Goal: Transaction & Acquisition: Purchase product/service

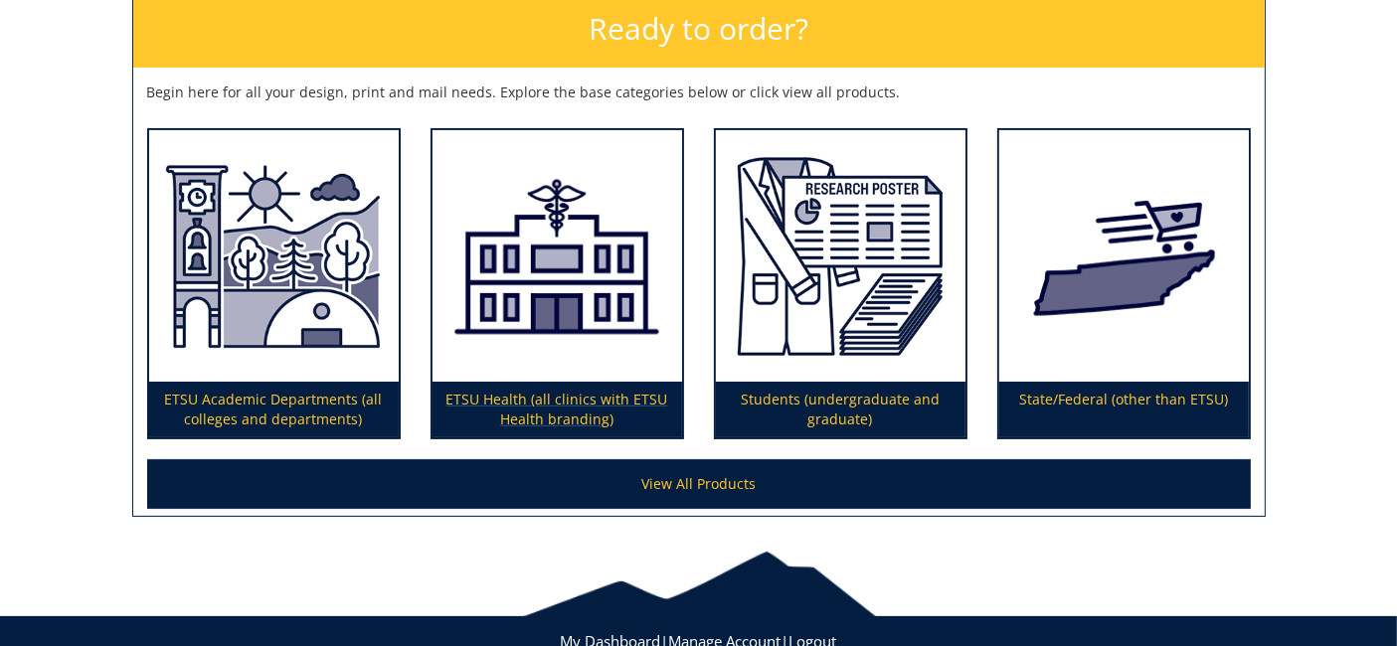
scroll to position [331, 0]
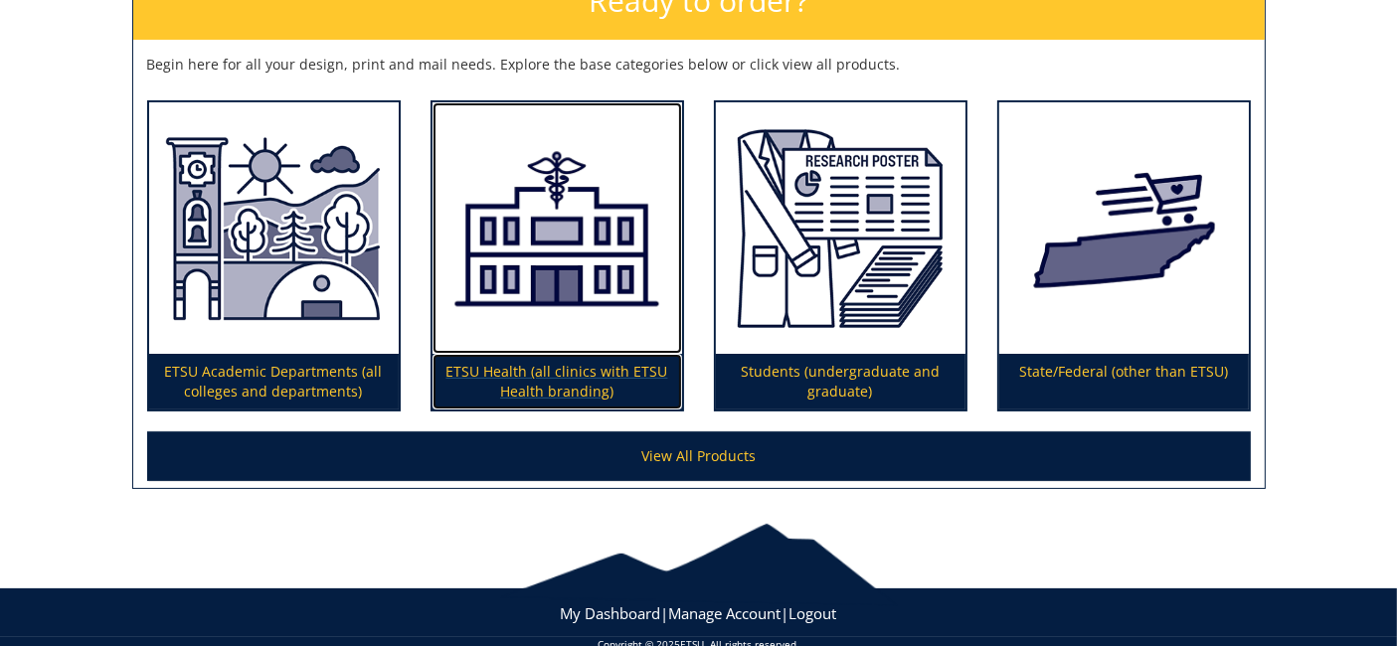
click at [525, 305] on img at bounding box center [557, 227] width 250 height 251
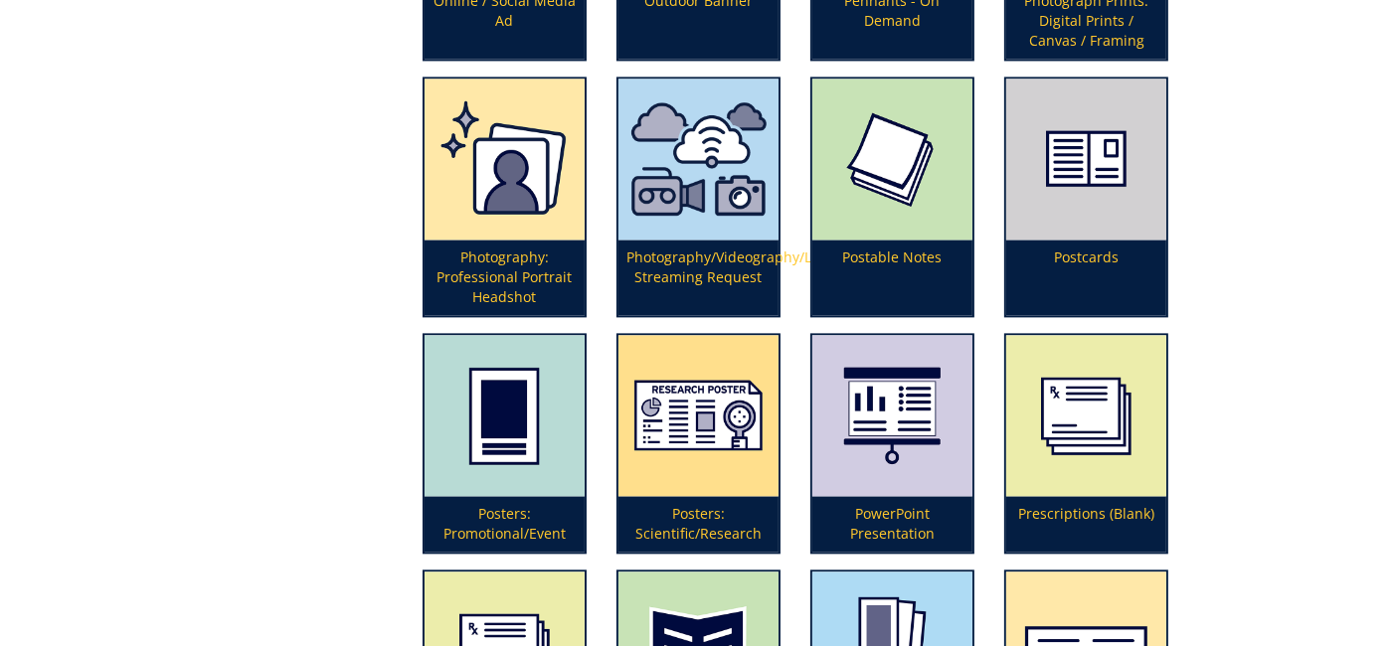
scroll to position [4307, 0]
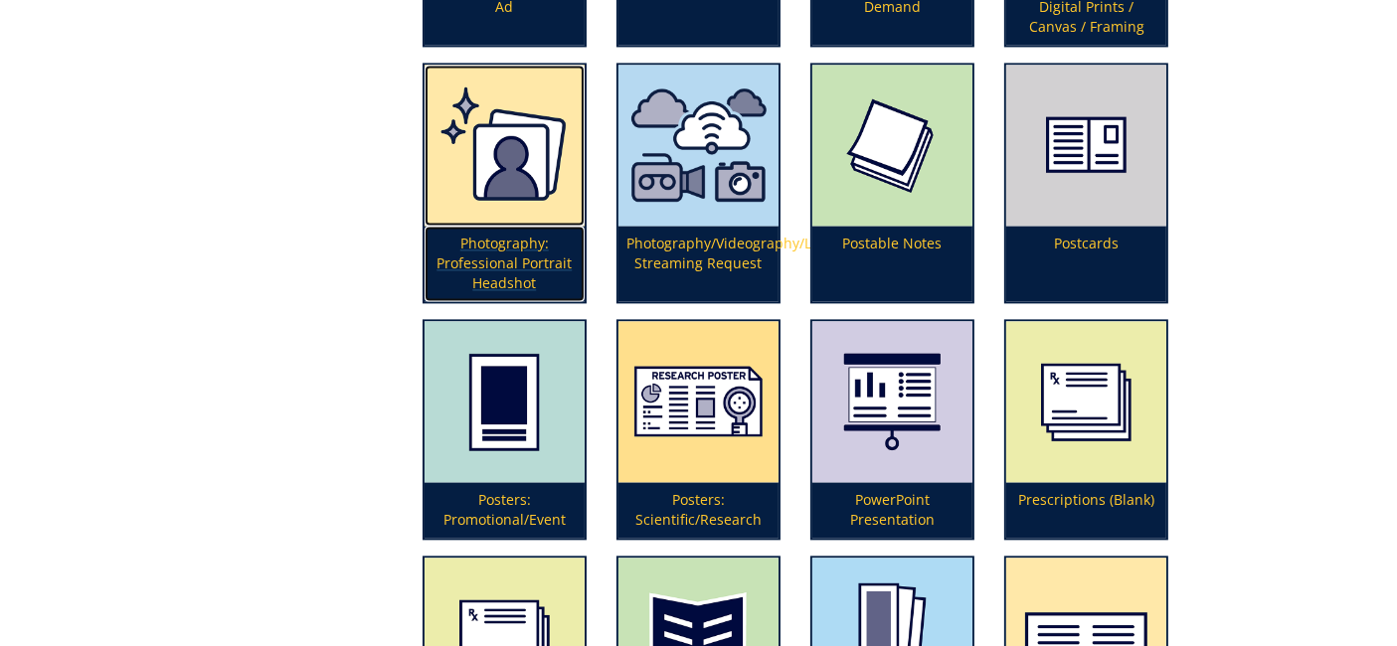
click at [525, 233] on p "Photography: Professional Portrait Headshot" at bounding box center [504, 264] width 160 height 76
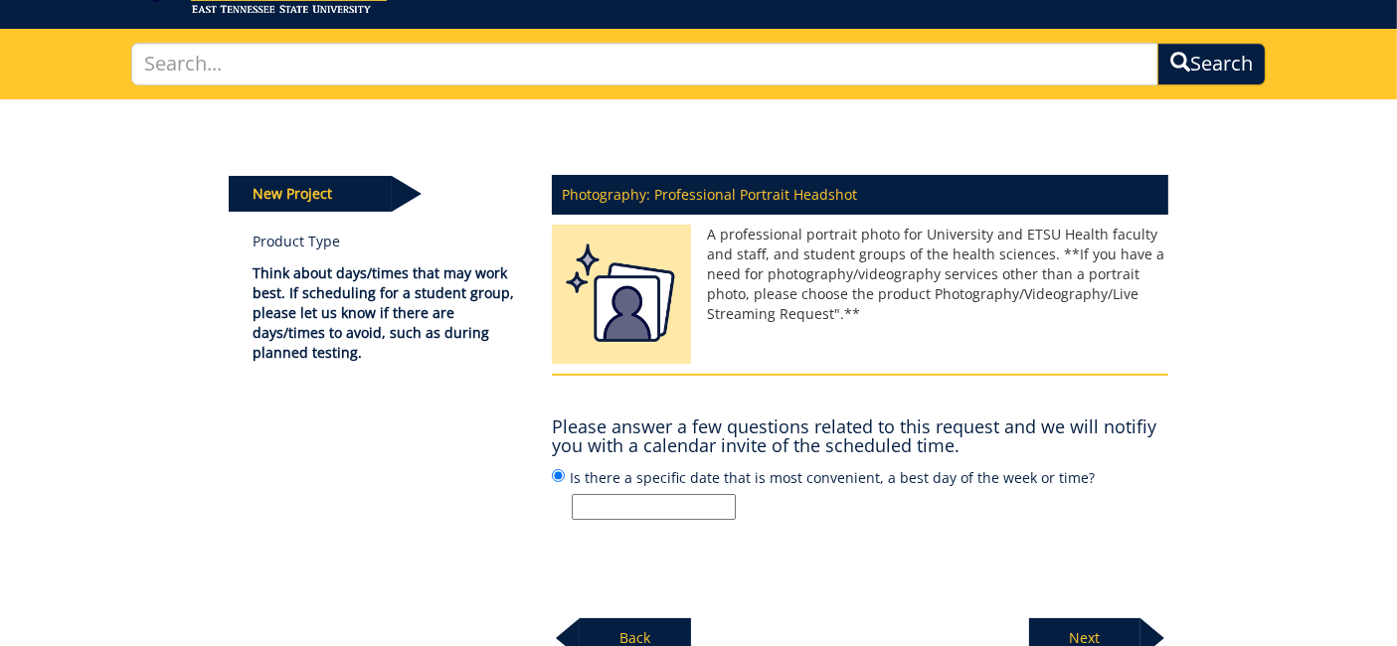
scroll to position [110, 0]
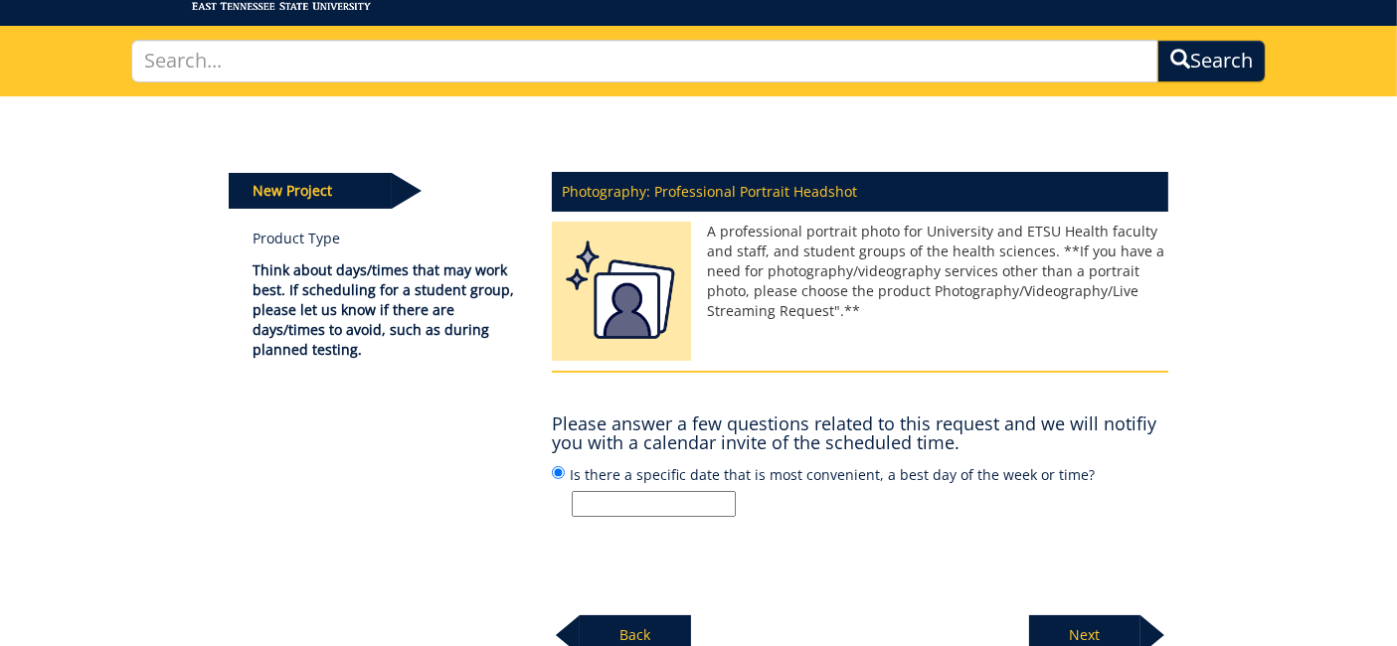
click at [655, 491] on input "Is there a specific date that is most convenient, a best day of the week or tim…" at bounding box center [654, 504] width 164 height 26
type input "Desiree is scheduling."
click at [1082, 622] on p "Next" at bounding box center [1084, 635] width 111 height 40
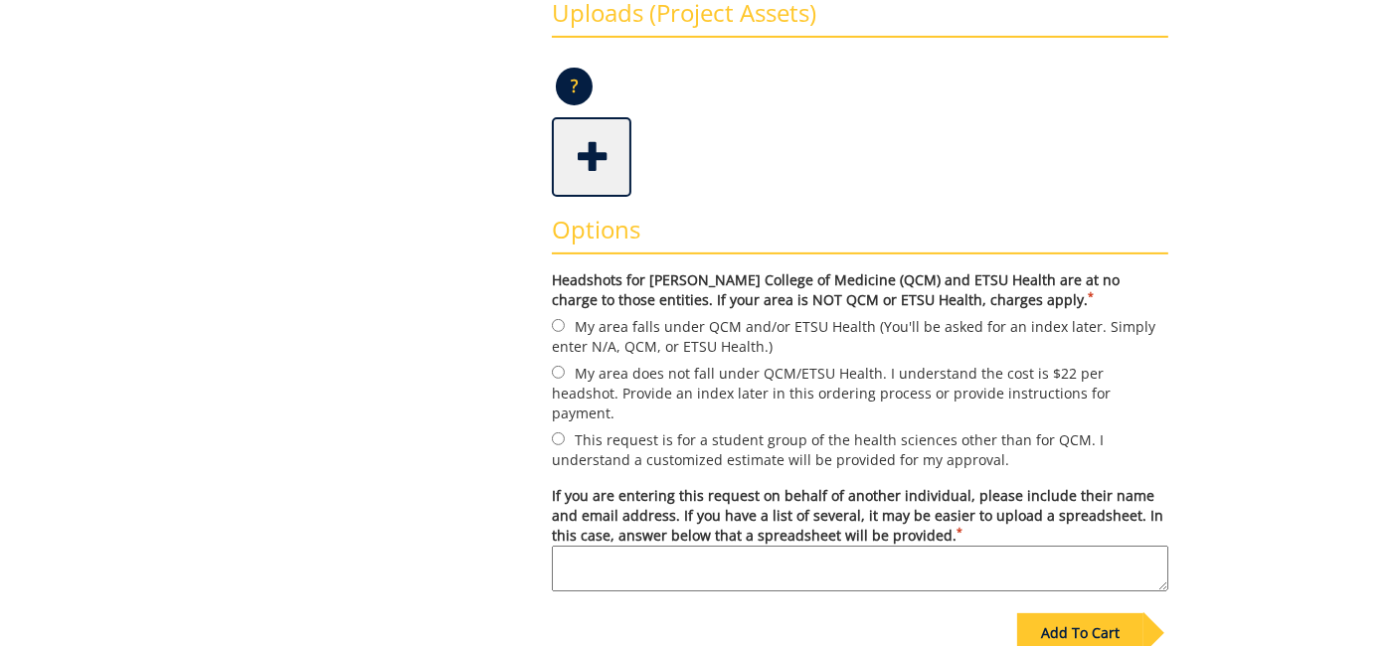
scroll to position [552, 0]
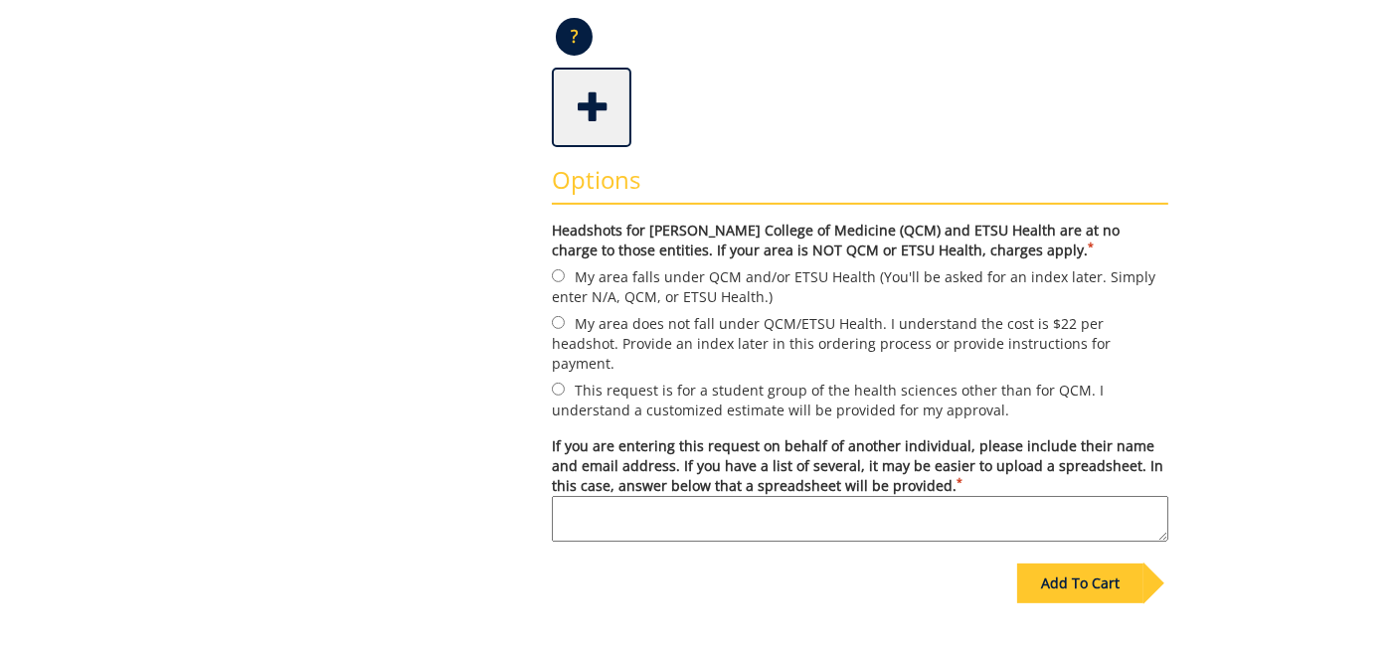
click at [632, 277] on label "My area falls under QCM and/or ETSU Health (You'll be asked for an index later.…" at bounding box center [860, 286] width 616 height 42
click at [565, 277] on input "My area falls under QCM and/or ETSU Health (You'll be asked for an index later.…" at bounding box center [558, 275] width 13 height 13
radio input "true"
click at [658, 496] on textarea "If you are entering this request on behalf of another individual, please includ…" at bounding box center [860, 519] width 616 height 46
type textarea "Desiree is scheduling."
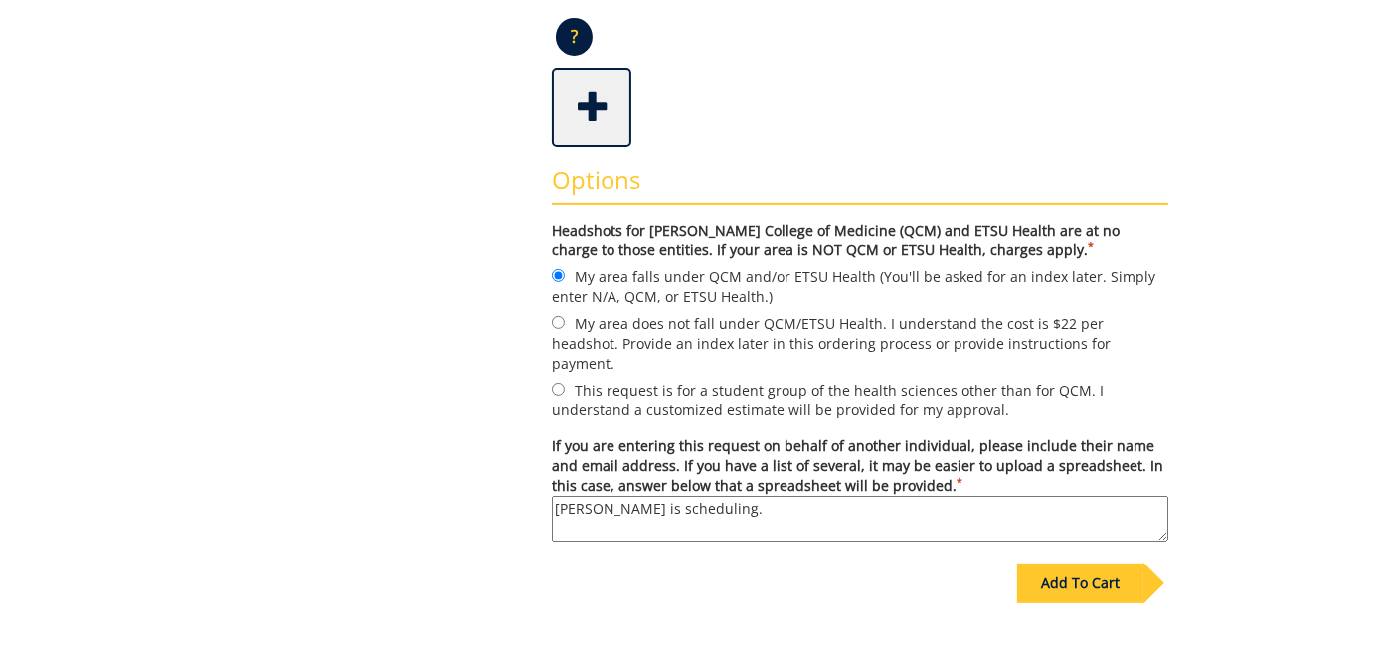
click at [1076, 564] on div "Add To Cart" at bounding box center [1080, 584] width 126 height 40
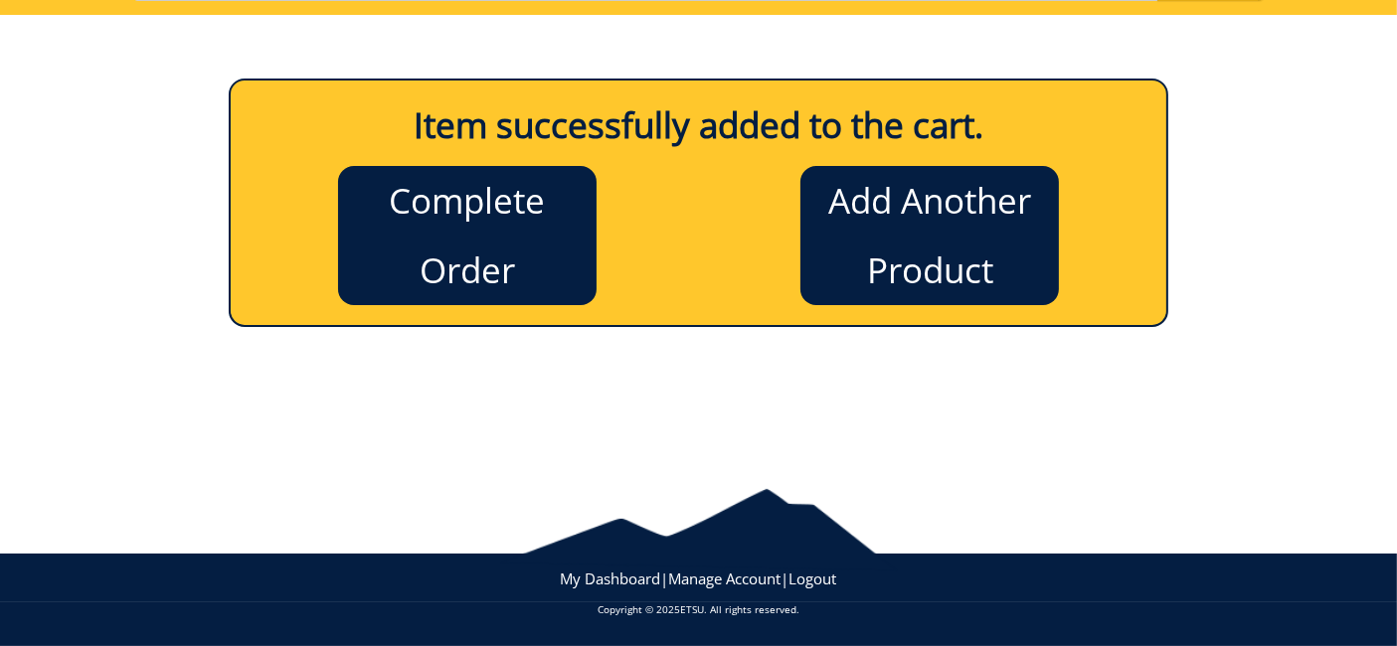
scroll to position [191, 0]
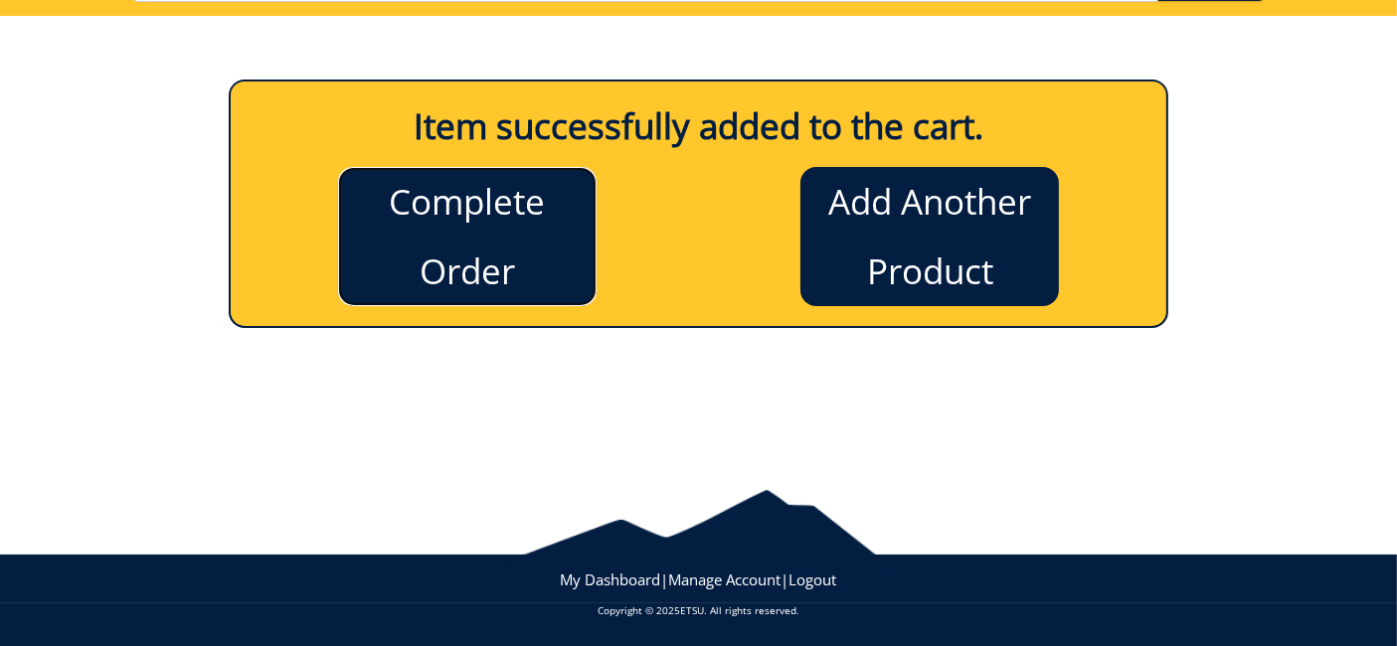
click at [424, 247] on link "Complete Order" at bounding box center [467, 236] width 258 height 139
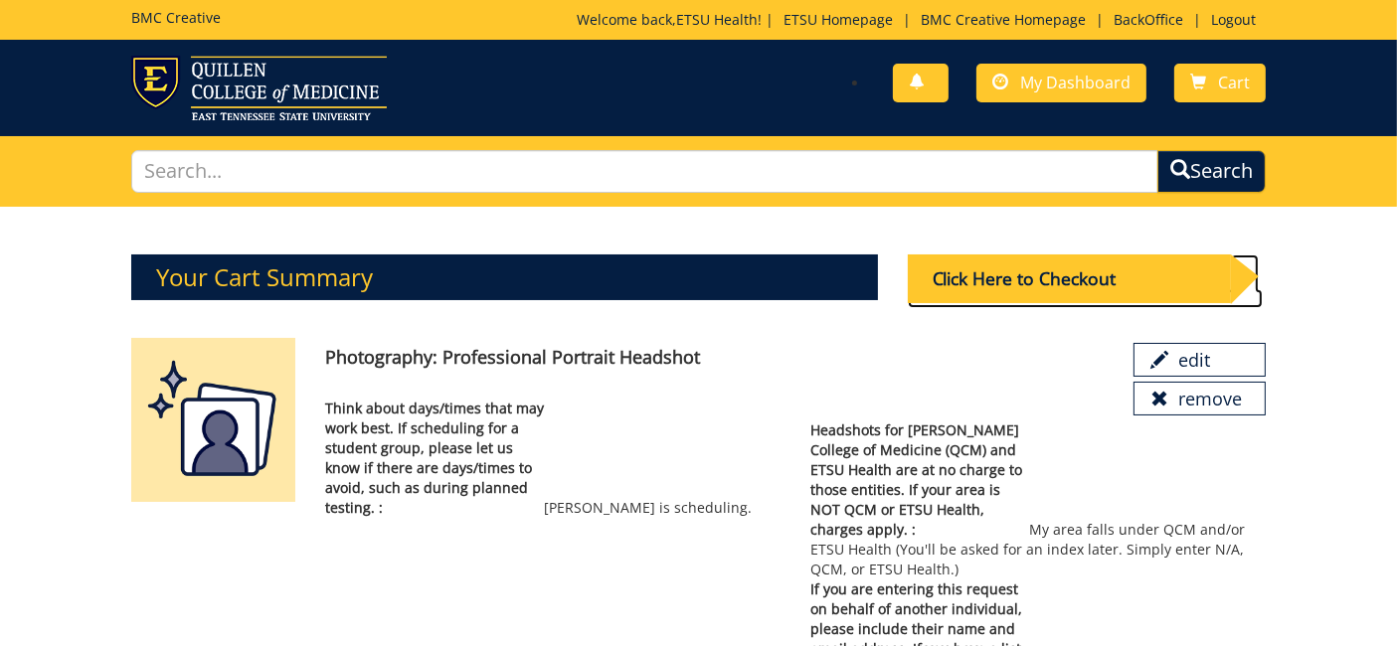
click at [1078, 276] on div "Click Here to Checkout" at bounding box center [1069, 278] width 323 height 49
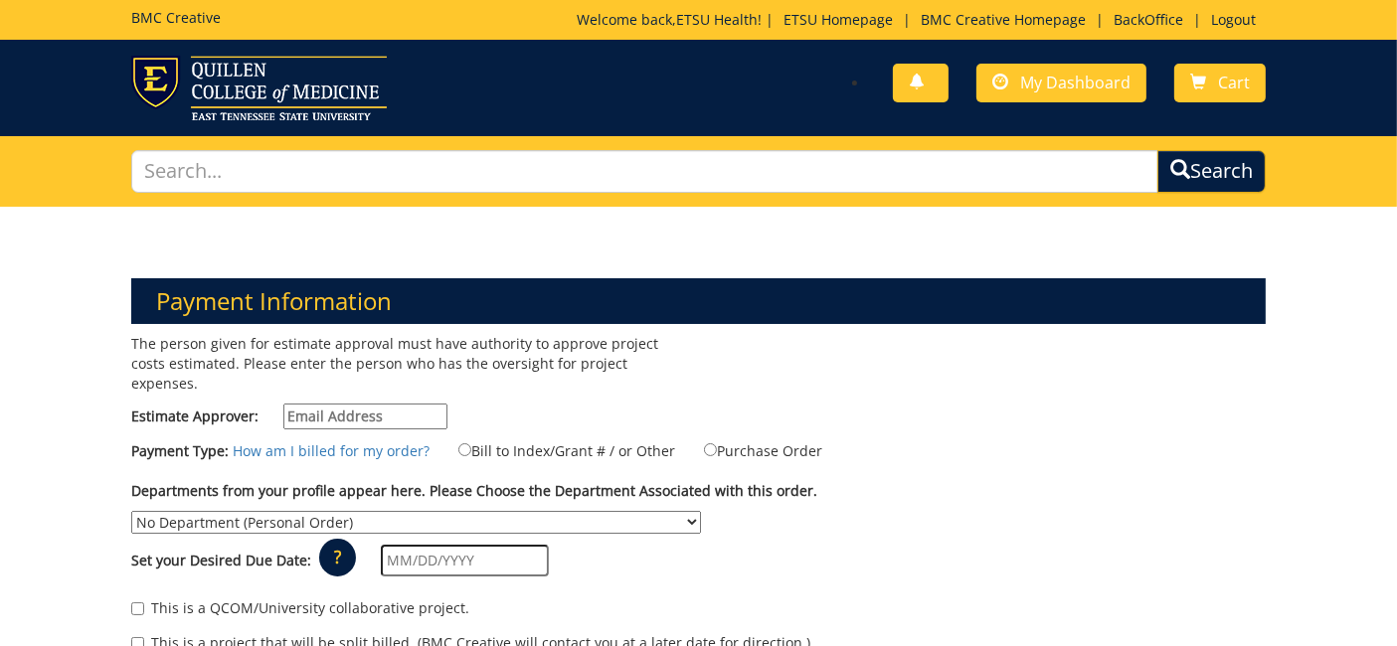
click at [422, 404] on input "Estimate Approver:" at bounding box center [365, 417] width 164 height 26
type input "n/a"
drag, startPoint x: 502, startPoint y: 424, endPoint x: 443, endPoint y: 447, distance: 62.9
click at [502, 439] on label "Bill to Index/Grant # / or Other" at bounding box center [554, 450] width 242 height 22
click at [471, 443] on input "Bill to Index/Grant # / or Other" at bounding box center [464, 449] width 13 height 13
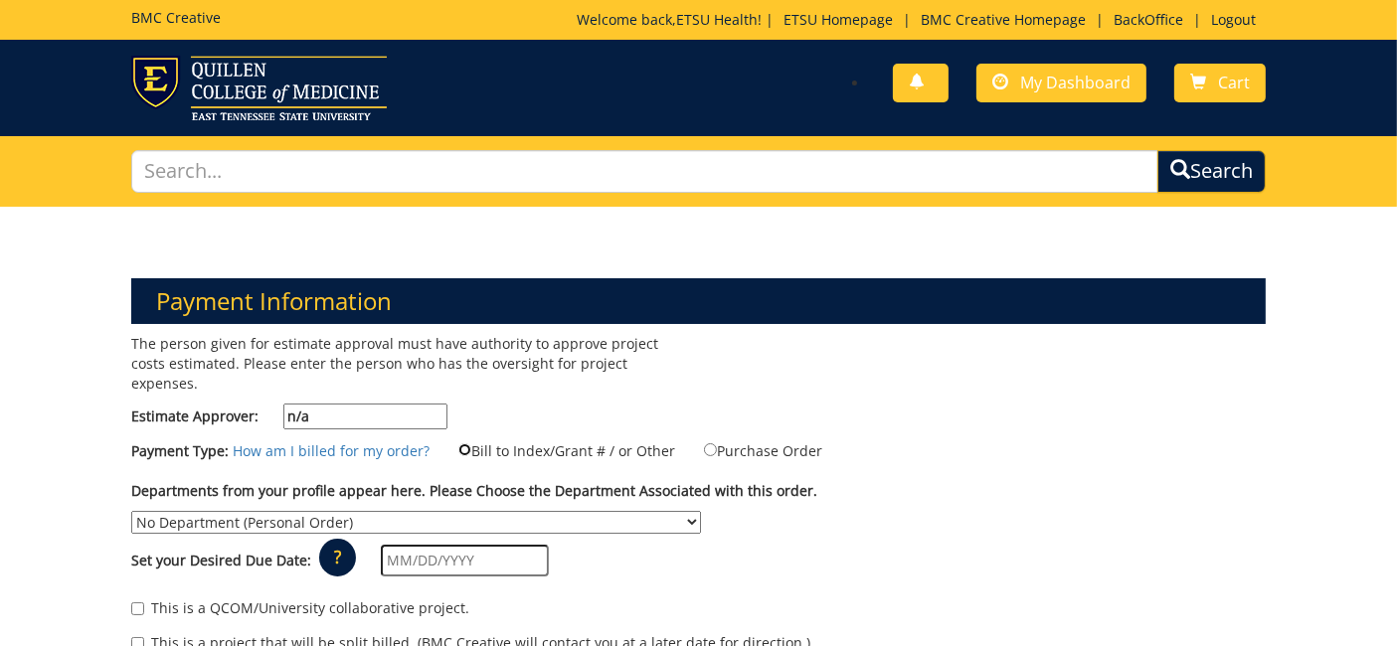
radio input "true"
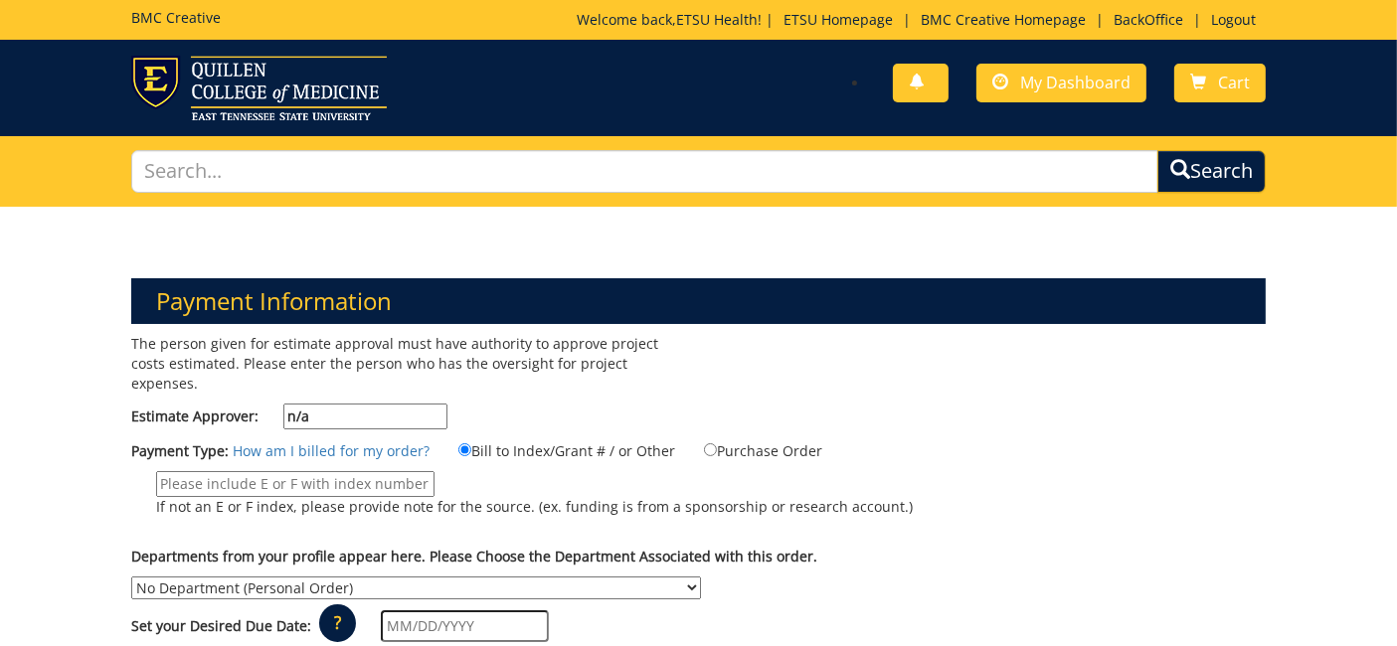
click at [316, 471] on input "If not an E or F index, please provide note for the source. (ex. funding is fro…" at bounding box center [295, 484] width 278 height 26
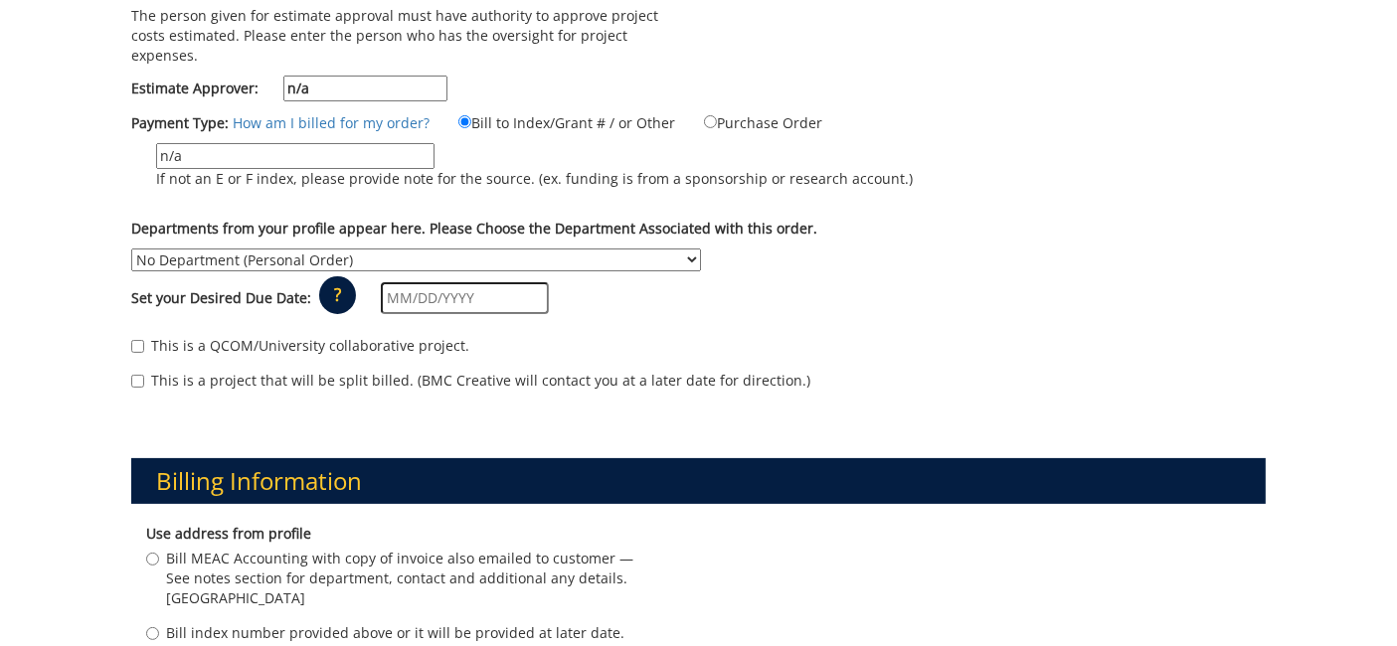
scroll to position [331, 0]
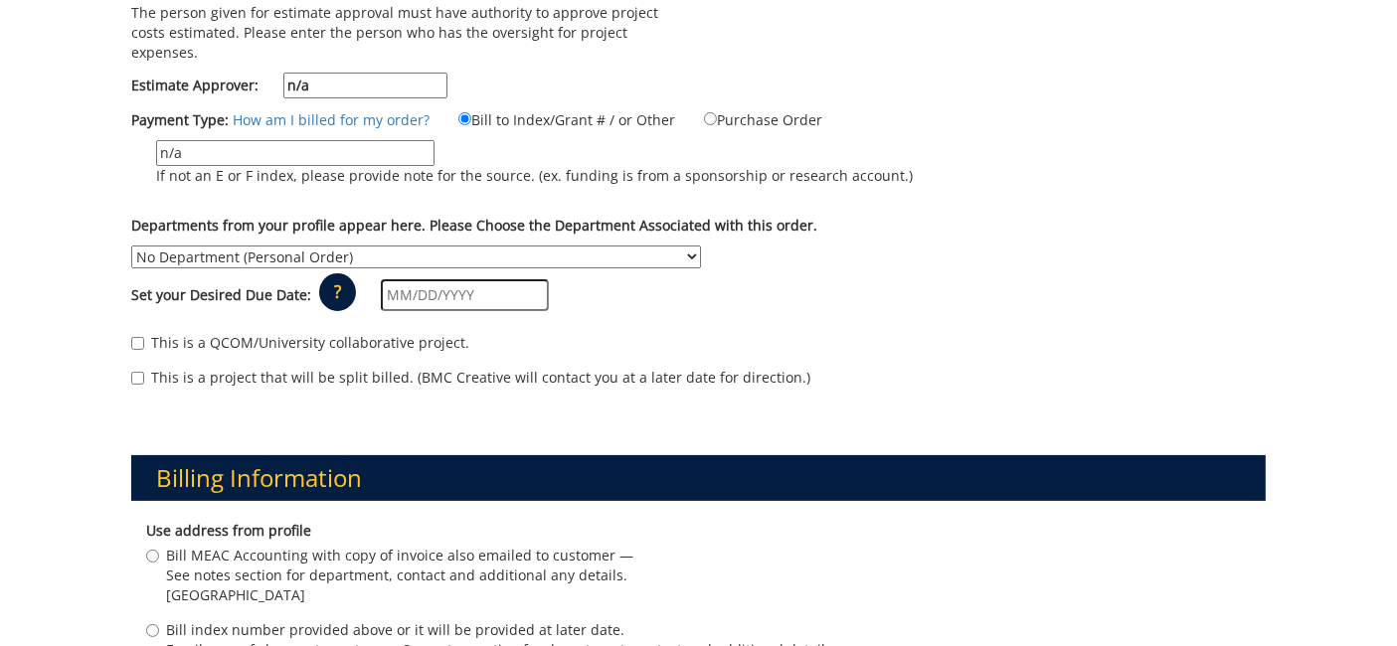
type input "n/a"
click at [348, 216] on label "Departments from your profile appear here. Please Choose the Department Associa…" at bounding box center [474, 226] width 686 height 20
click at [348, 246] on select "No Department (Personal Order) Academic Affairs COM Anatomy and Cell Biology Bi…" at bounding box center [416, 257] width 570 height 23
click at [353, 246] on select "No Department (Personal Order) Academic Affairs COM Anatomy and Cell Biology Bi…" at bounding box center [416, 257] width 570 height 23
select select "263"
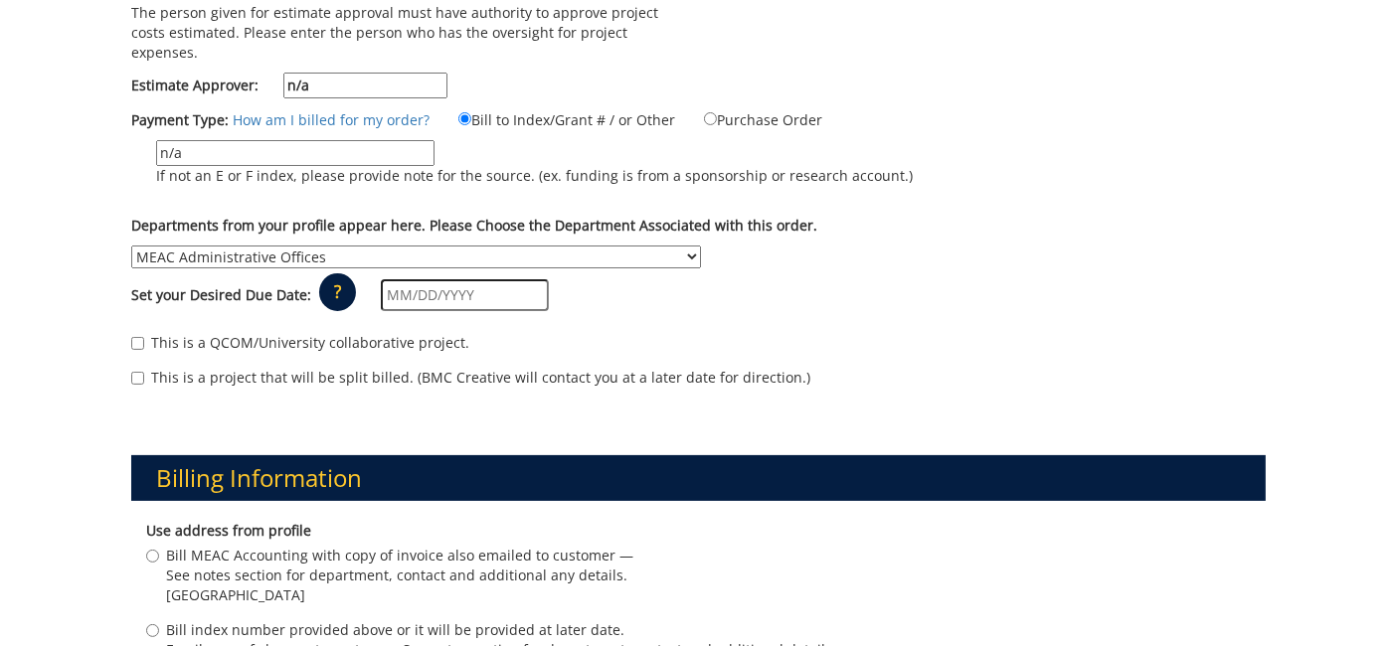
click at [131, 246] on select "No Department (Personal Order) Academic Affairs COM Anatomy and Cell Biology Bi…" at bounding box center [416, 257] width 570 height 23
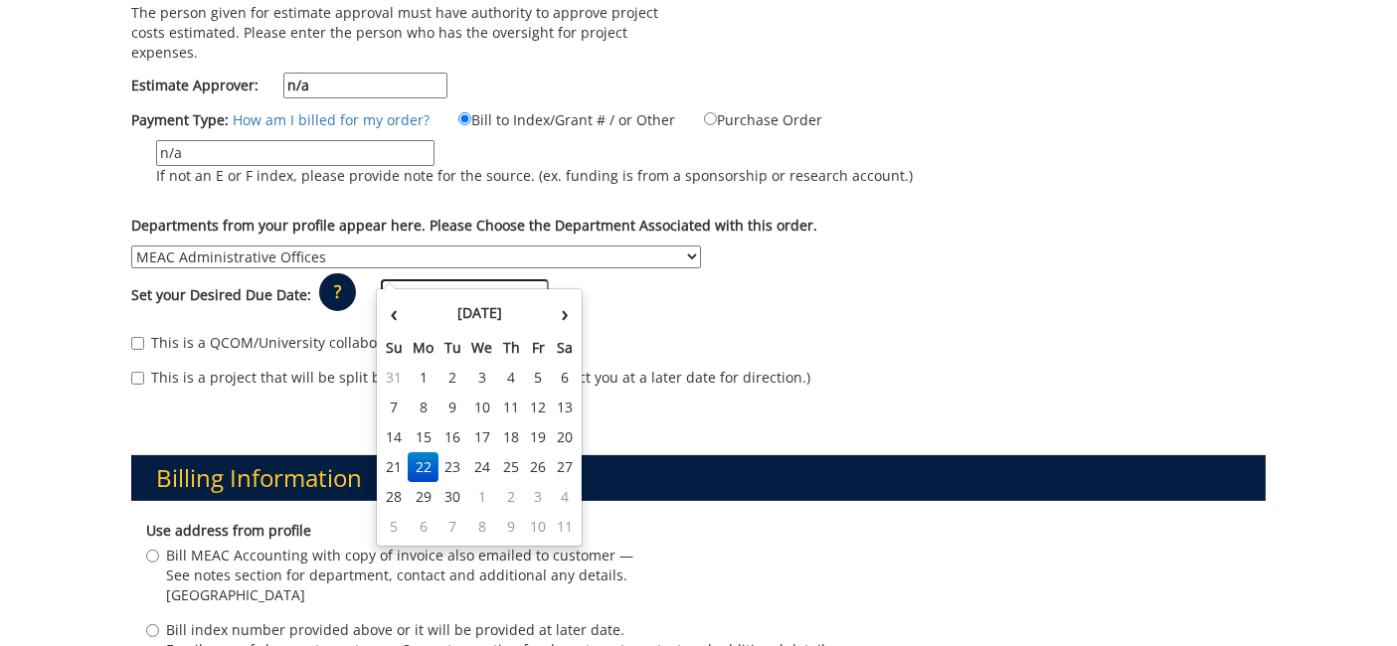
click at [442, 279] on input "text" at bounding box center [465, 295] width 168 height 32
click at [452, 494] on td "30" at bounding box center [452, 497] width 28 height 30
type input "[DATE]"
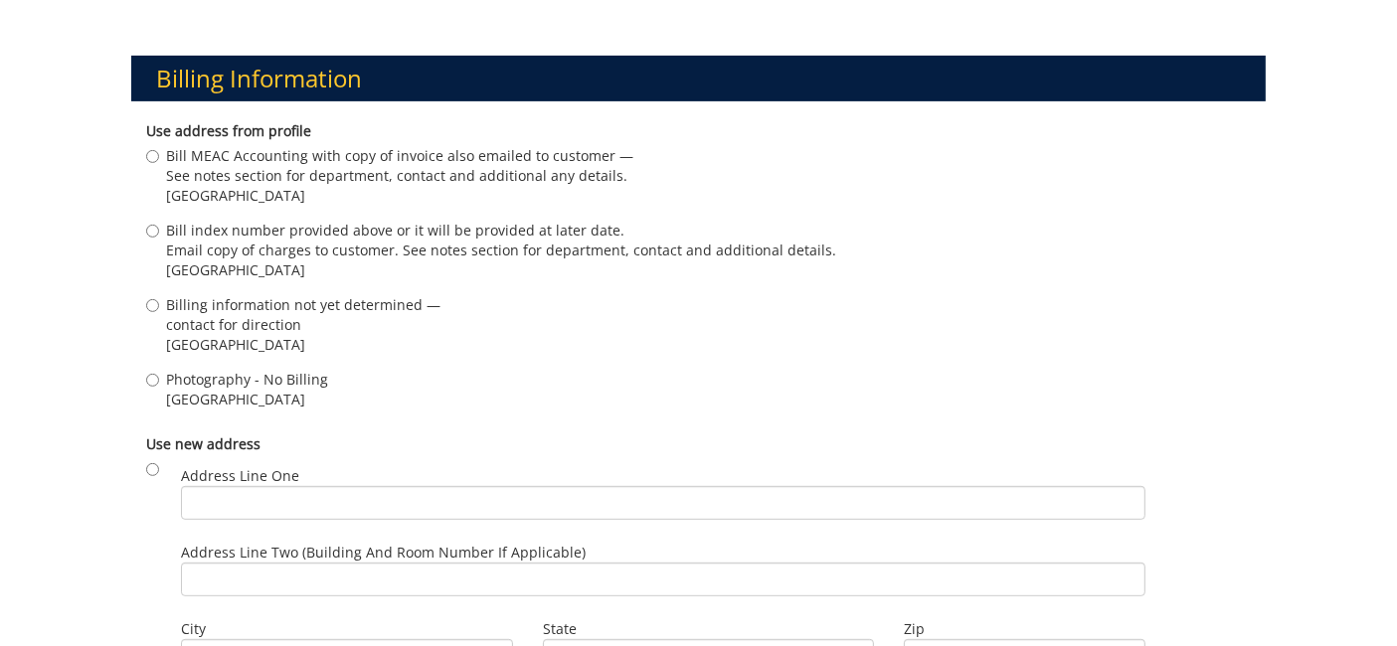
scroll to position [883, 0]
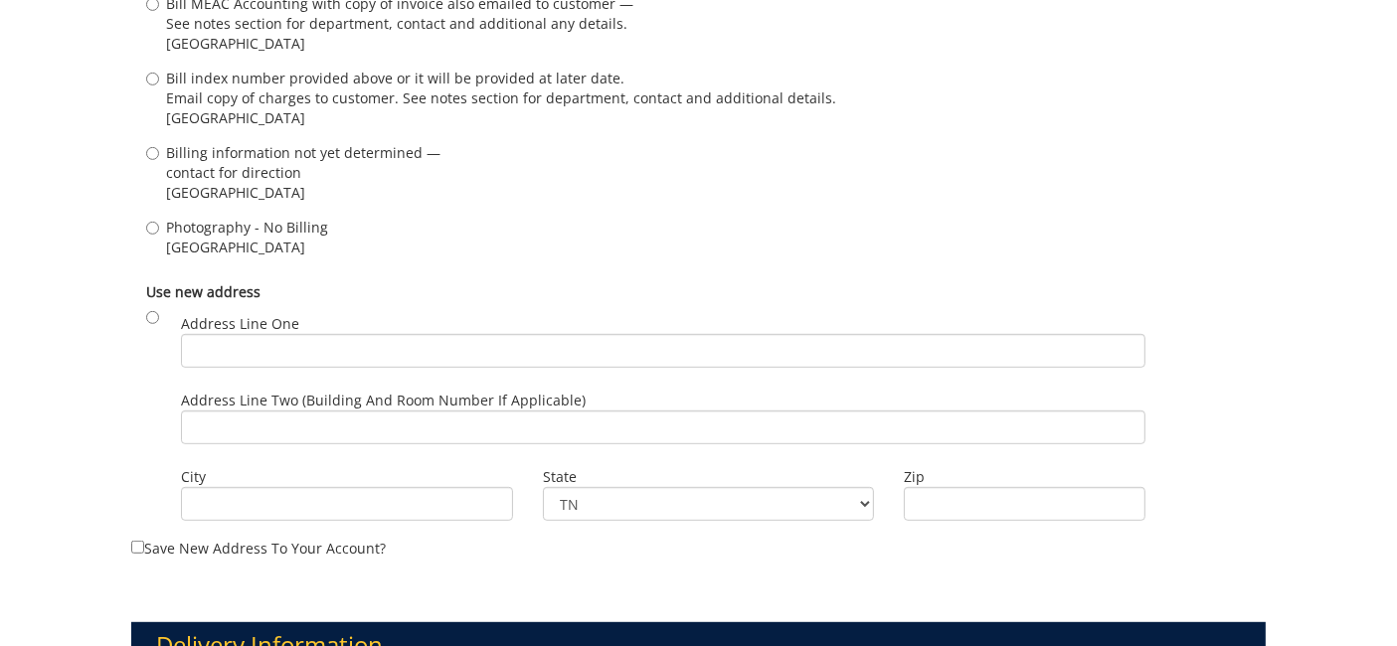
click at [246, 238] on span "[GEOGRAPHIC_DATA]" at bounding box center [247, 248] width 162 height 20
click at [159, 222] on input "Photography - No Billing [GEOGRAPHIC_DATA]" at bounding box center [152, 228] width 13 height 13
radio input "true"
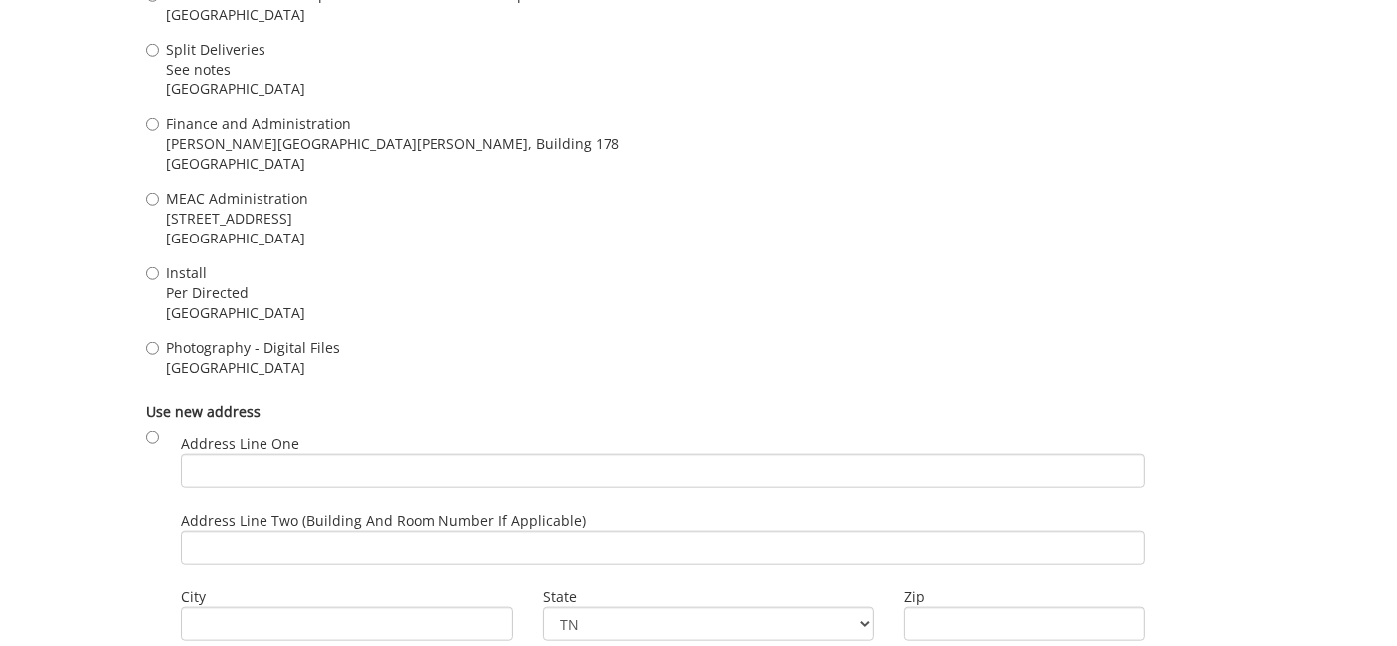
click at [247, 358] on span "[GEOGRAPHIC_DATA]" at bounding box center [253, 368] width 174 height 20
click at [159, 342] on input "Photography - Digital Files [GEOGRAPHIC_DATA]" at bounding box center [152, 348] width 13 height 13
radio input "true"
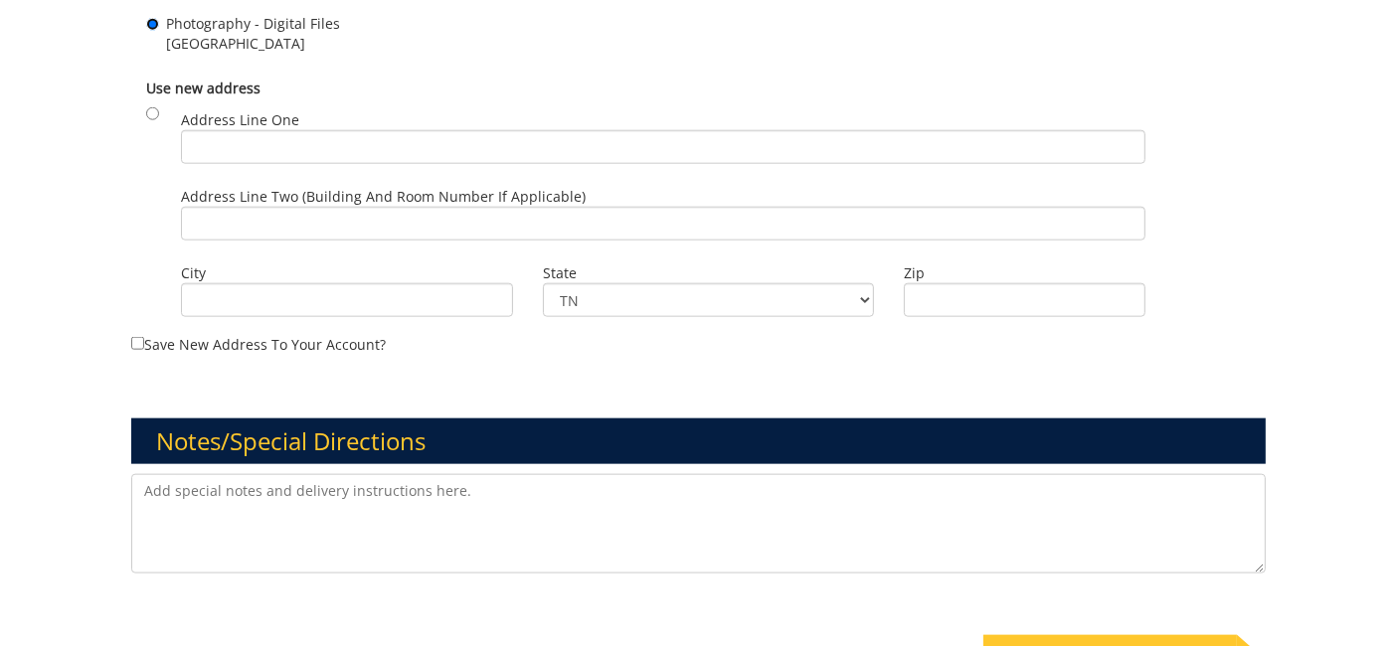
scroll to position [2319, 0]
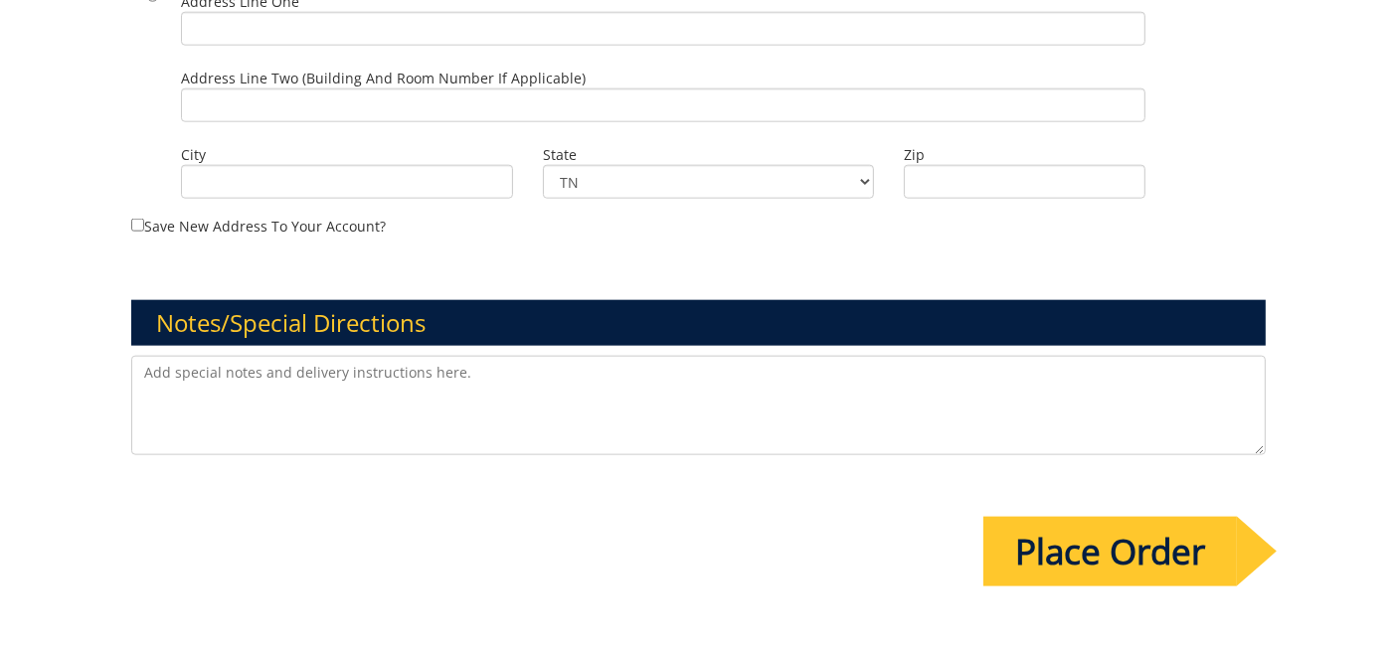
click at [235, 382] on textarea at bounding box center [698, 405] width 1134 height 99
click at [292, 368] on textarea at bounding box center [698, 405] width 1134 height 99
paste textarea "ETSU Health Director of Accounting Headshots - [PERSON_NAME] | Project #260220 …"
drag, startPoint x: 760, startPoint y: 345, endPoint x: 545, endPoint y: 350, distance: 215.8
click at [545, 356] on textarea "ETSU Health Director of Accounting Headshots - [PERSON_NAME] | Project #260220 …" at bounding box center [698, 405] width 1134 height 99
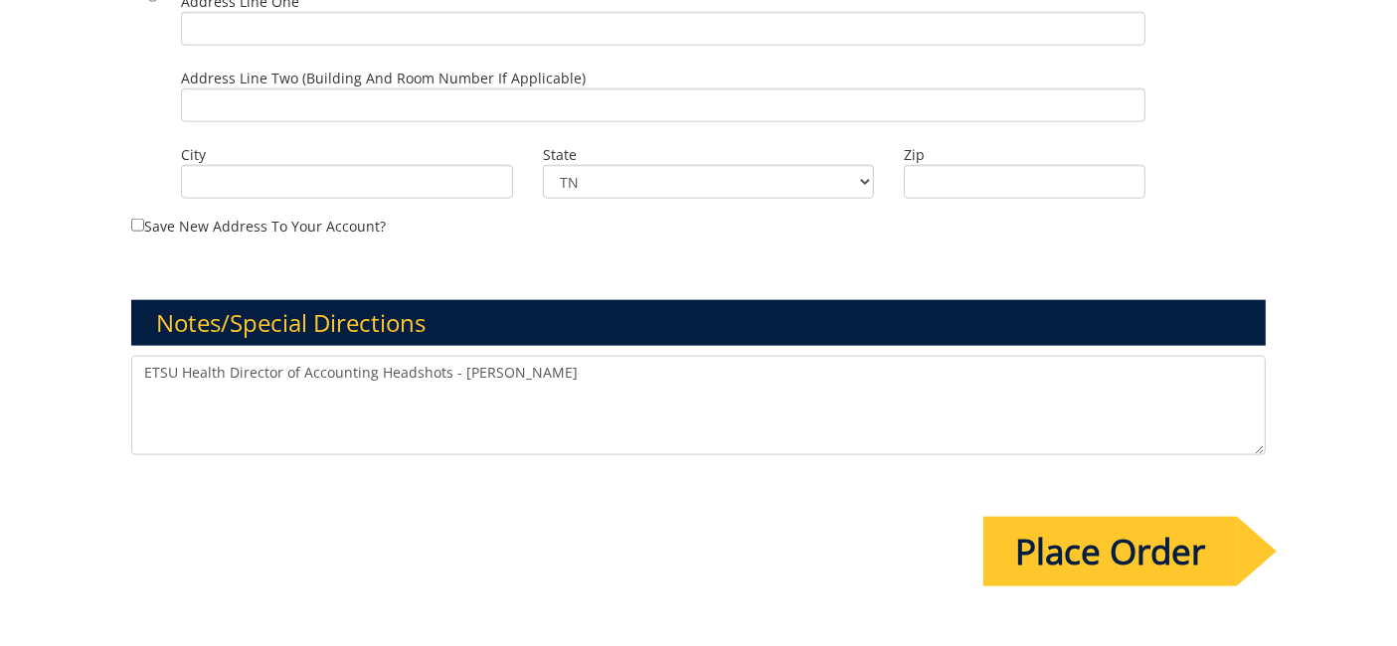
click at [476, 427] on textarea "ETSU Health Director of Accounting Headshots - [PERSON_NAME]" at bounding box center [698, 405] width 1134 height 99
drag, startPoint x: 442, startPoint y: 348, endPoint x: 380, endPoint y: 339, distance: 63.3
click at [380, 356] on textarea "ETSU Health Director of Accounting Headshots - [PERSON_NAME]" at bounding box center [698, 405] width 1134 height 99
click at [445, 356] on textarea "ETSU Health Director of Accounting Headshots - [PERSON_NAME]" at bounding box center [698, 405] width 1134 height 99
drag, startPoint x: 228, startPoint y: 345, endPoint x: 238, endPoint y: 385, distance: 41.0
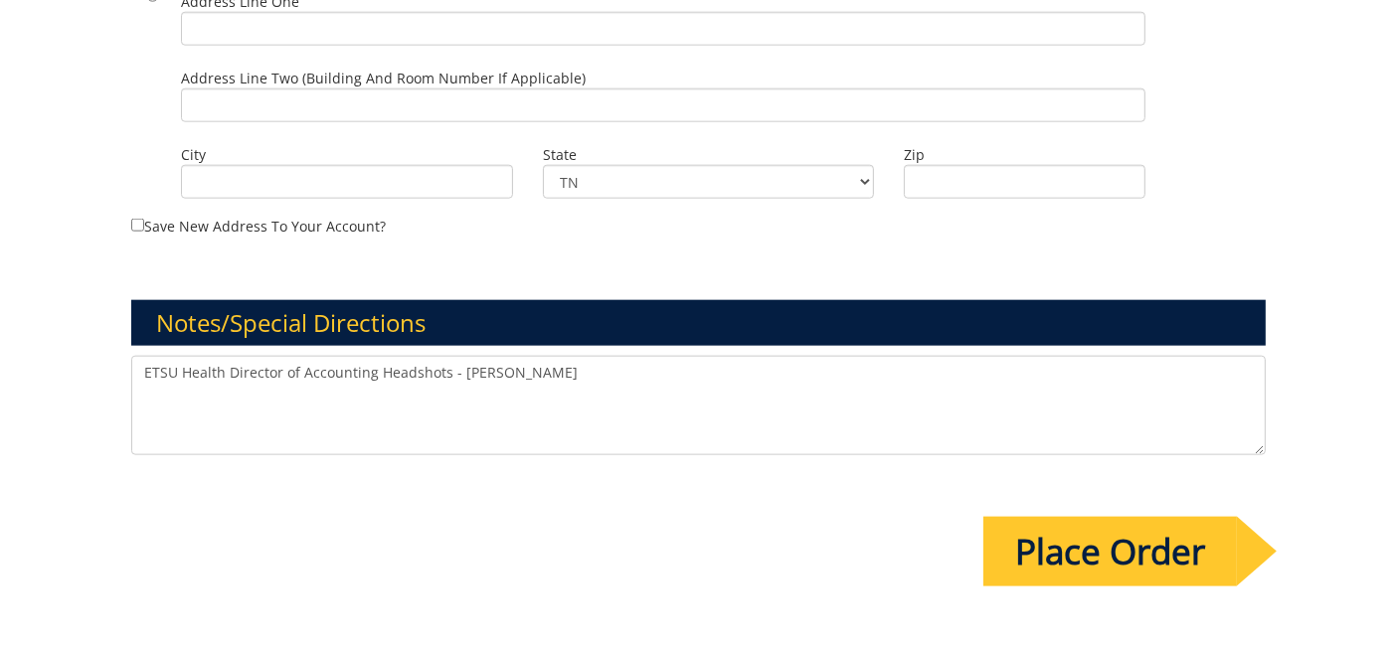
click at [228, 356] on textarea "ETSU Health Director of Accounting Headshots - [PERSON_NAME]" at bounding box center [698, 405] width 1134 height 99
drag, startPoint x: 539, startPoint y: 348, endPoint x: 470, endPoint y: 355, distance: 68.9
click at [470, 356] on textarea "ETSU Health Headshots for Director of Accounting Headshots - [PERSON_NAME]" at bounding box center [698, 405] width 1134 height 99
drag, startPoint x: 143, startPoint y: 349, endPoint x: 468, endPoint y: 345, distance: 325.1
click at [468, 356] on textarea "ETSU Health Headshots for Director of Accounting - [PERSON_NAME]" at bounding box center [698, 405] width 1134 height 99
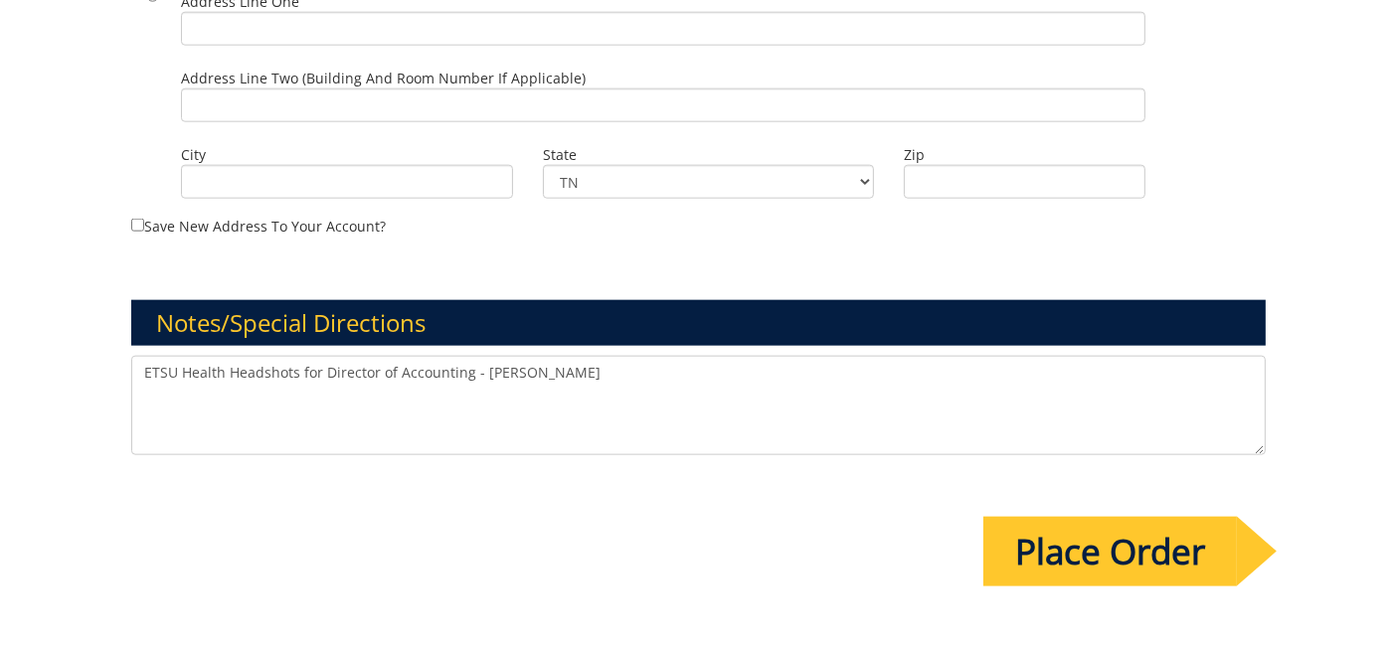
click at [565, 374] on textarea "ETSU Health Headshots for Director of Accounting - [PERSON_NAME]" at bounding box center [698, 405] width 1134 height 99
click at [474, 356] on textarea "ETSU Health Headshots for Director of Accounting - [PERSON_NAME]" at bounding box center [698, 405] width 1134 height 99
type textarea "ETSU Health Headshots for Director of Accounting, [PERSON_NAME]"
click at [1046, 517] on input "Place Order" at bounding box center [1109, 552] width 253 height 70
